Goal: Navigation & Orientation: Go to known website

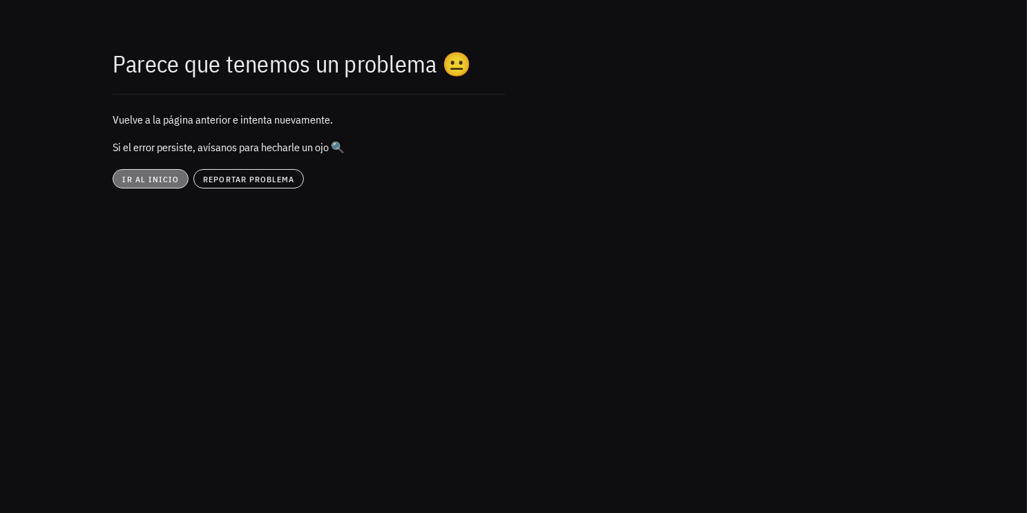
click at [151, 181] on span "ir al inicio" at bounding box center [150, 179] width 57 height 10
